Goal: Navigation & Orientation: Find specific page/section

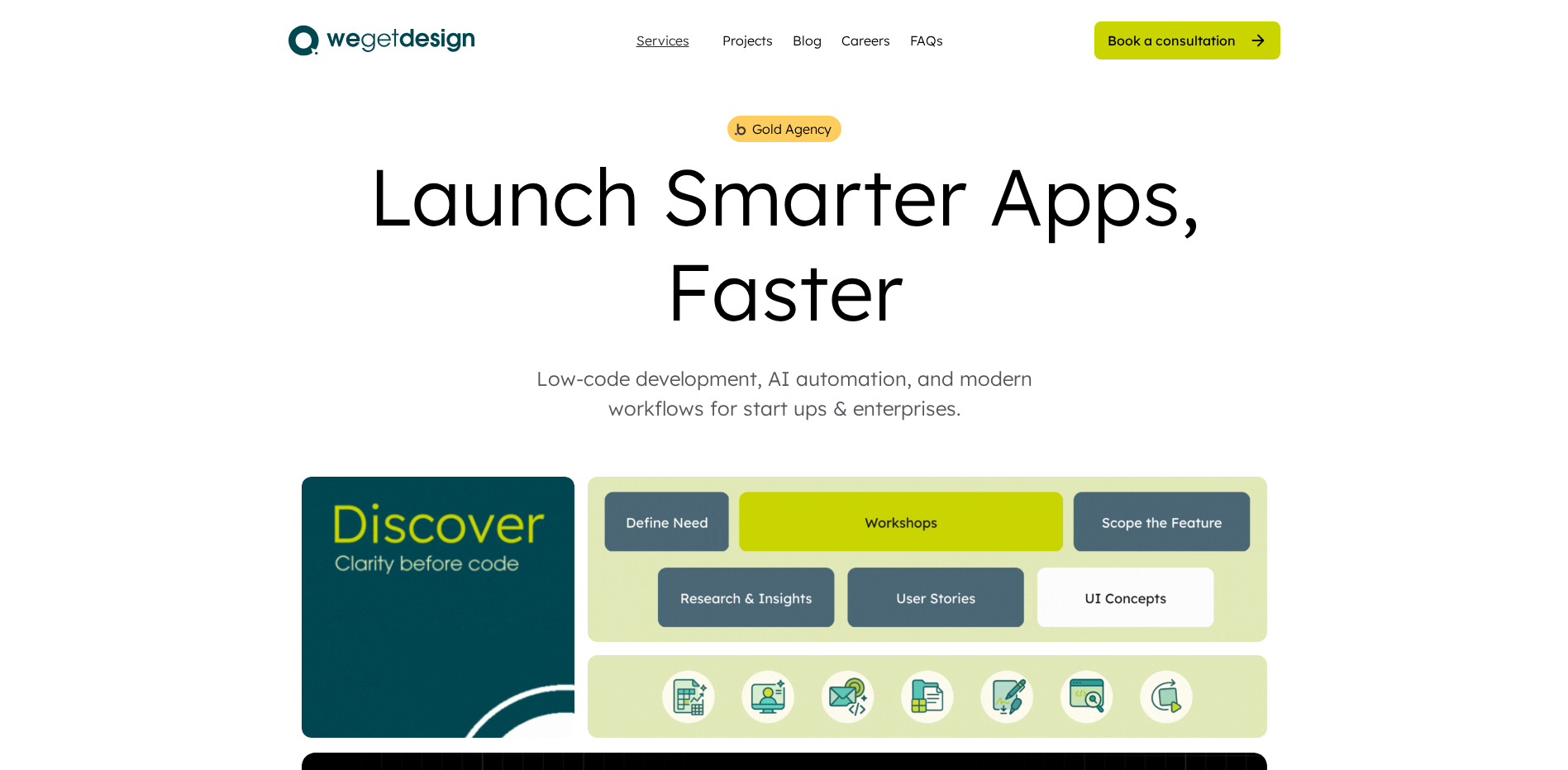
click at [684, 45] on div "Services" at bounding box center [663, 41] width 66 height 13
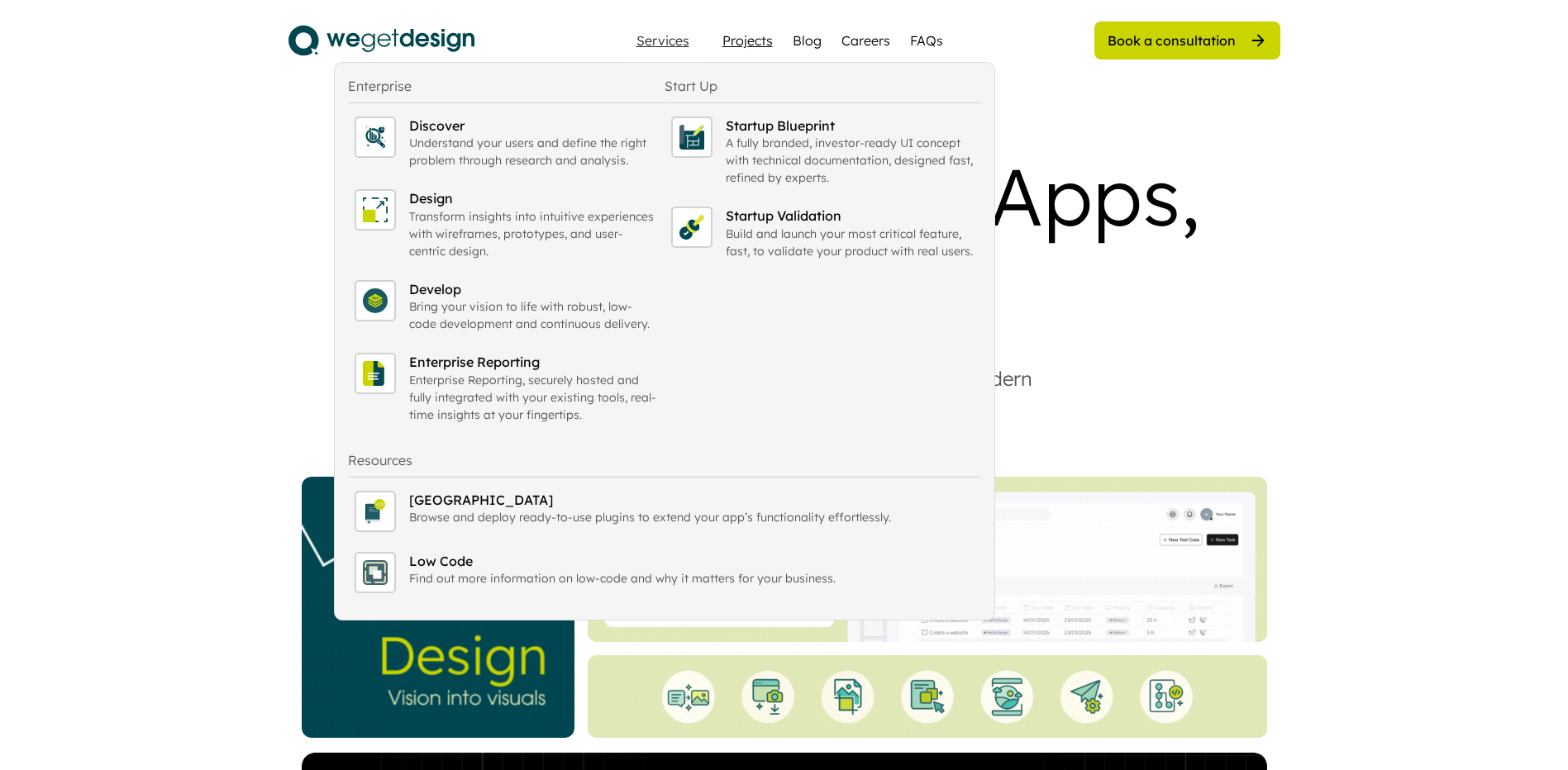
click at [754, 42] on div "Projects" at bounding box center [747, 41] width 51 height 20
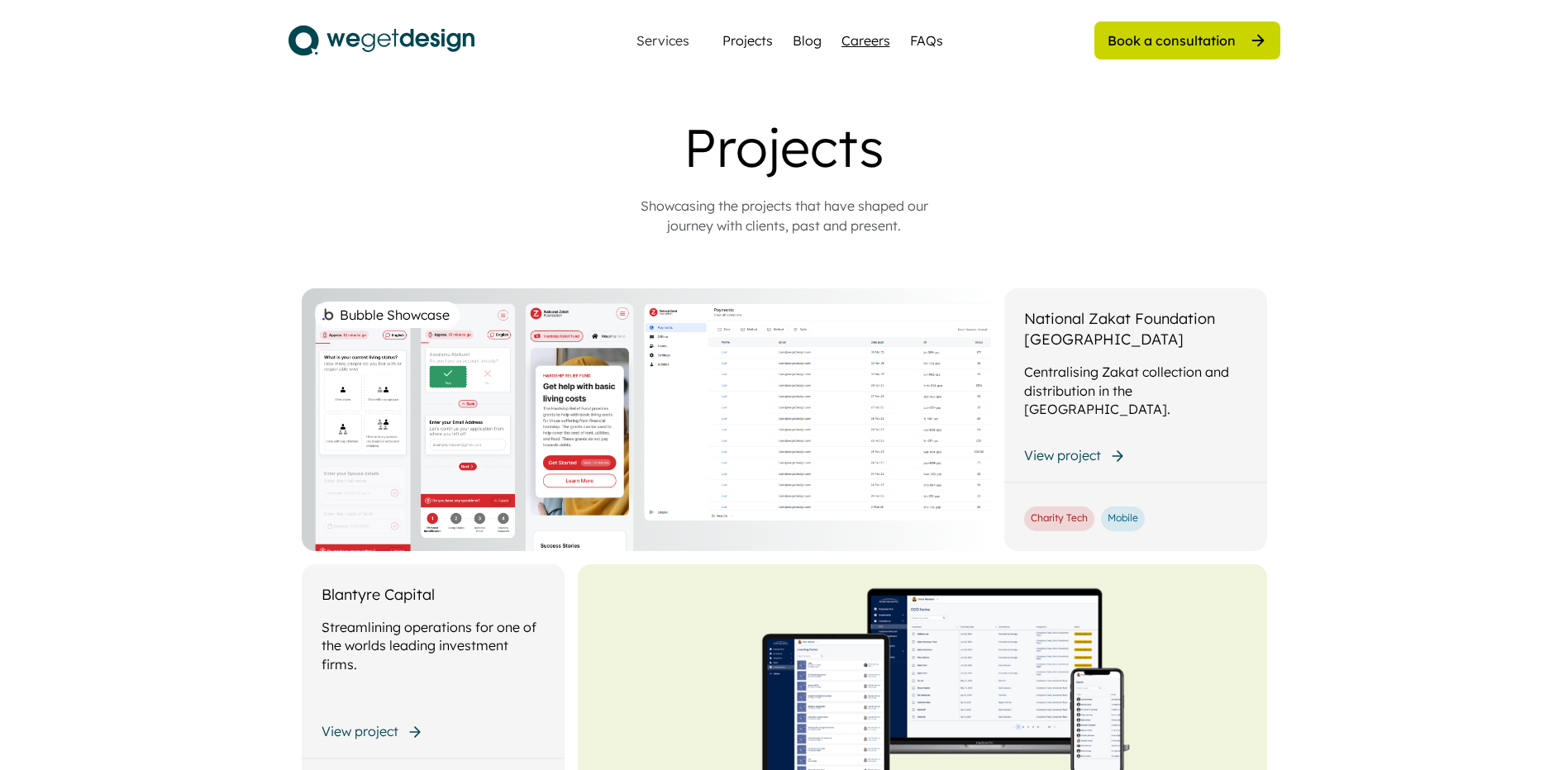
click at [851, 43] on div "Careers" at bounding box center [865, 41] width 49 height 20
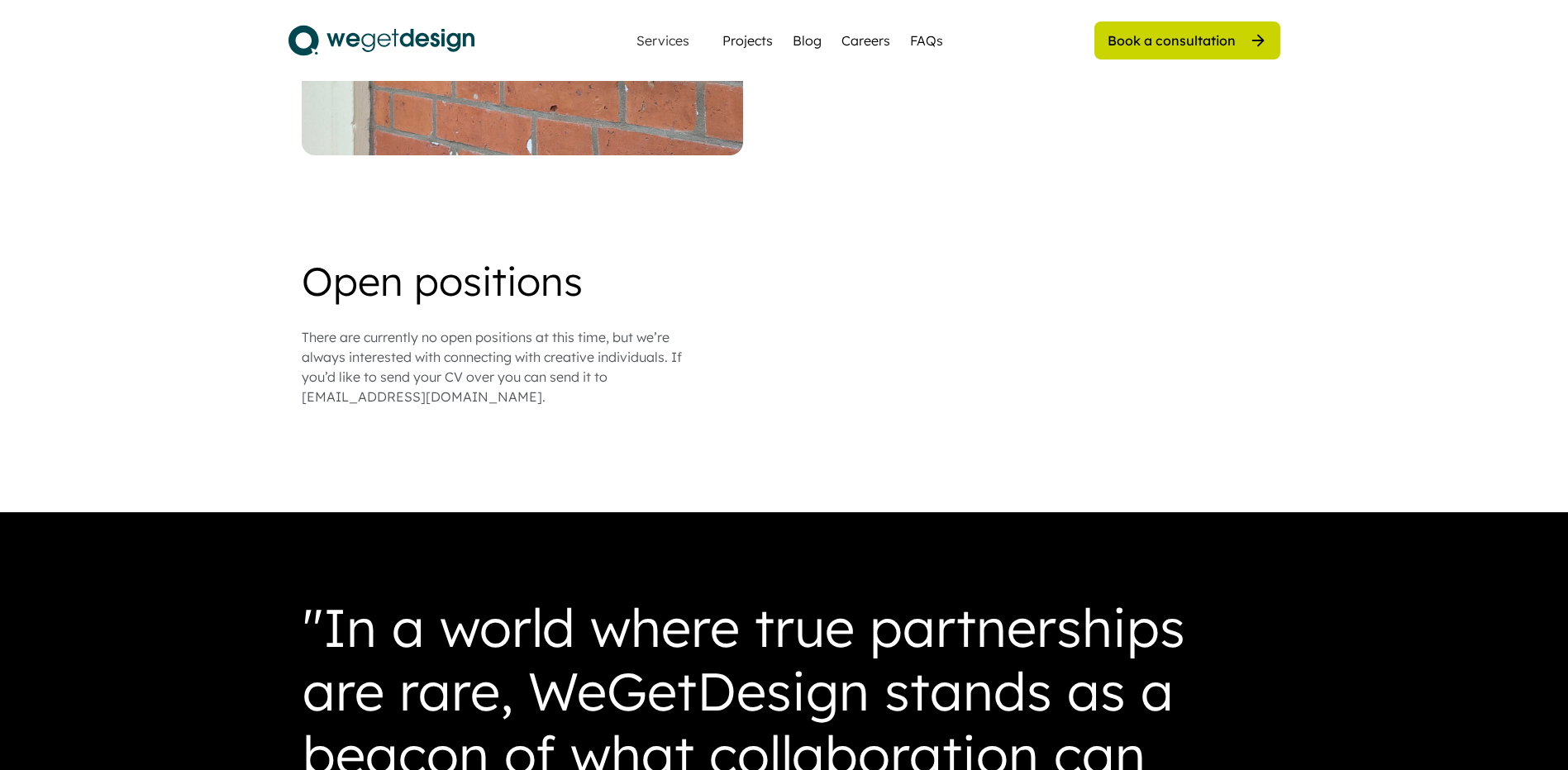
scroll to position [1488, 0]
